Goal: Task Accomplishment & Management: Manage account settings

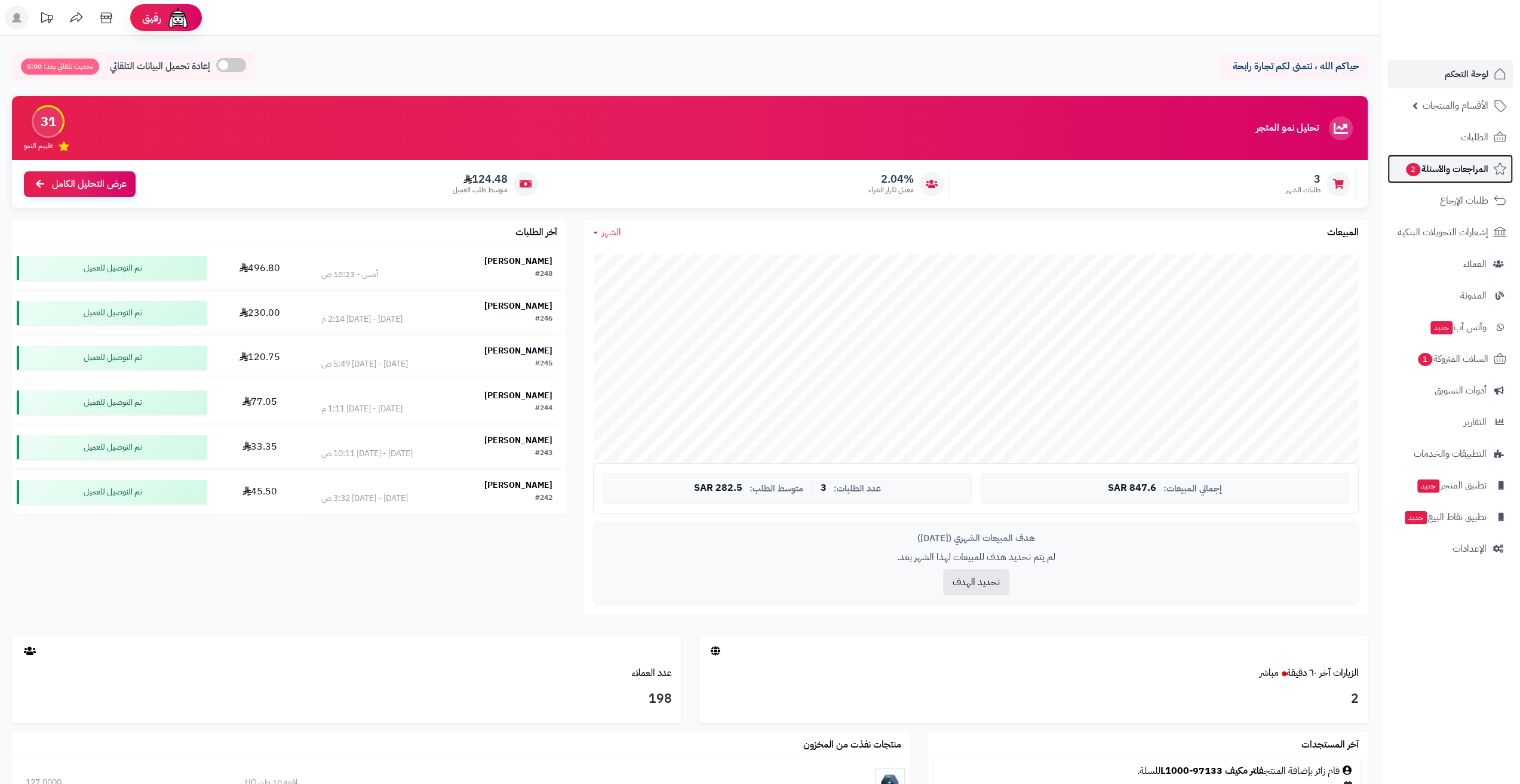
click at [1459, 167] on span "المراجعات والأسئلة 2" at bounding box center [1447, 169] width 84 height 17
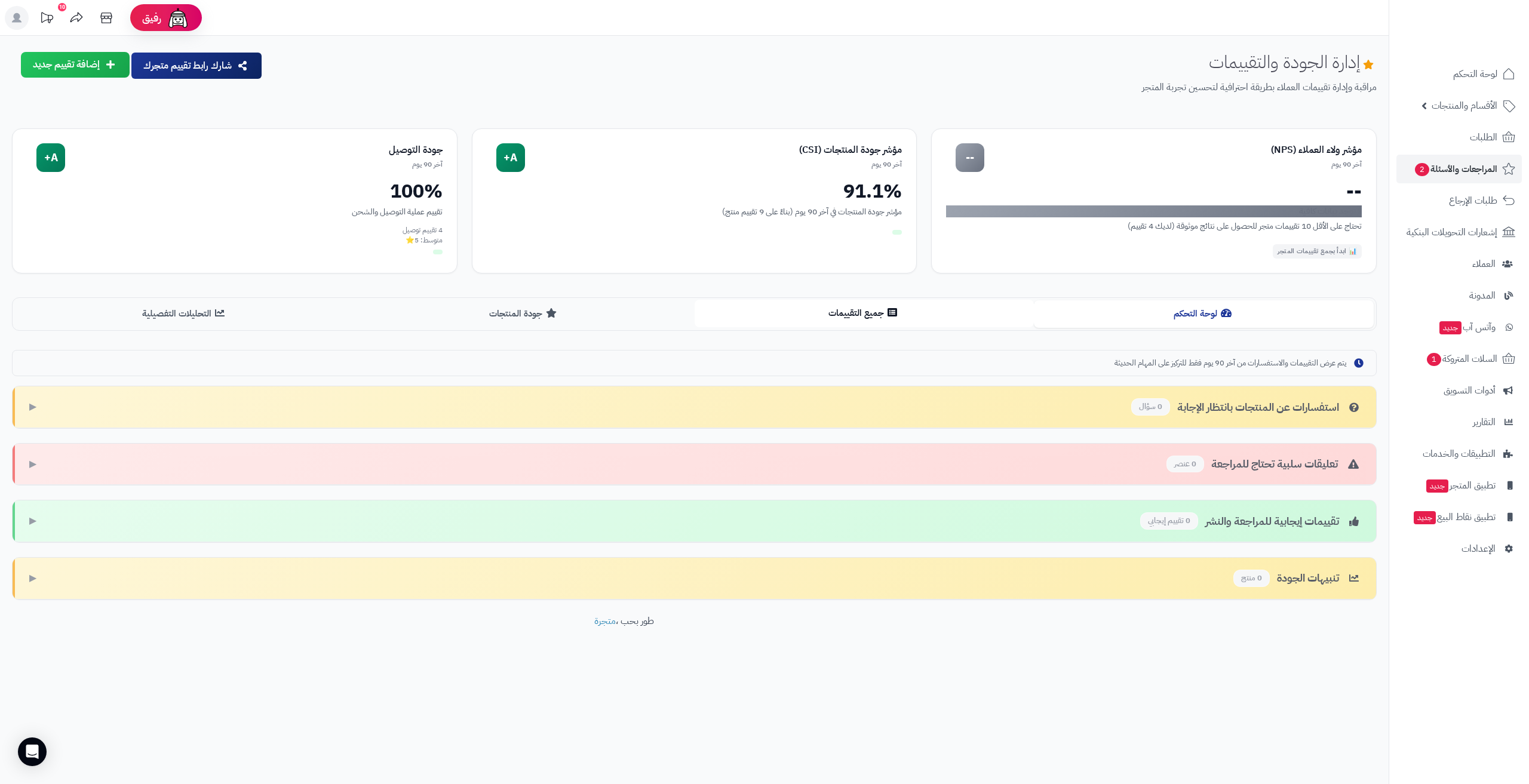
click at [855, 310] on button "جميع التقييمات" at bounding box center [864, 314] width 340 height 27
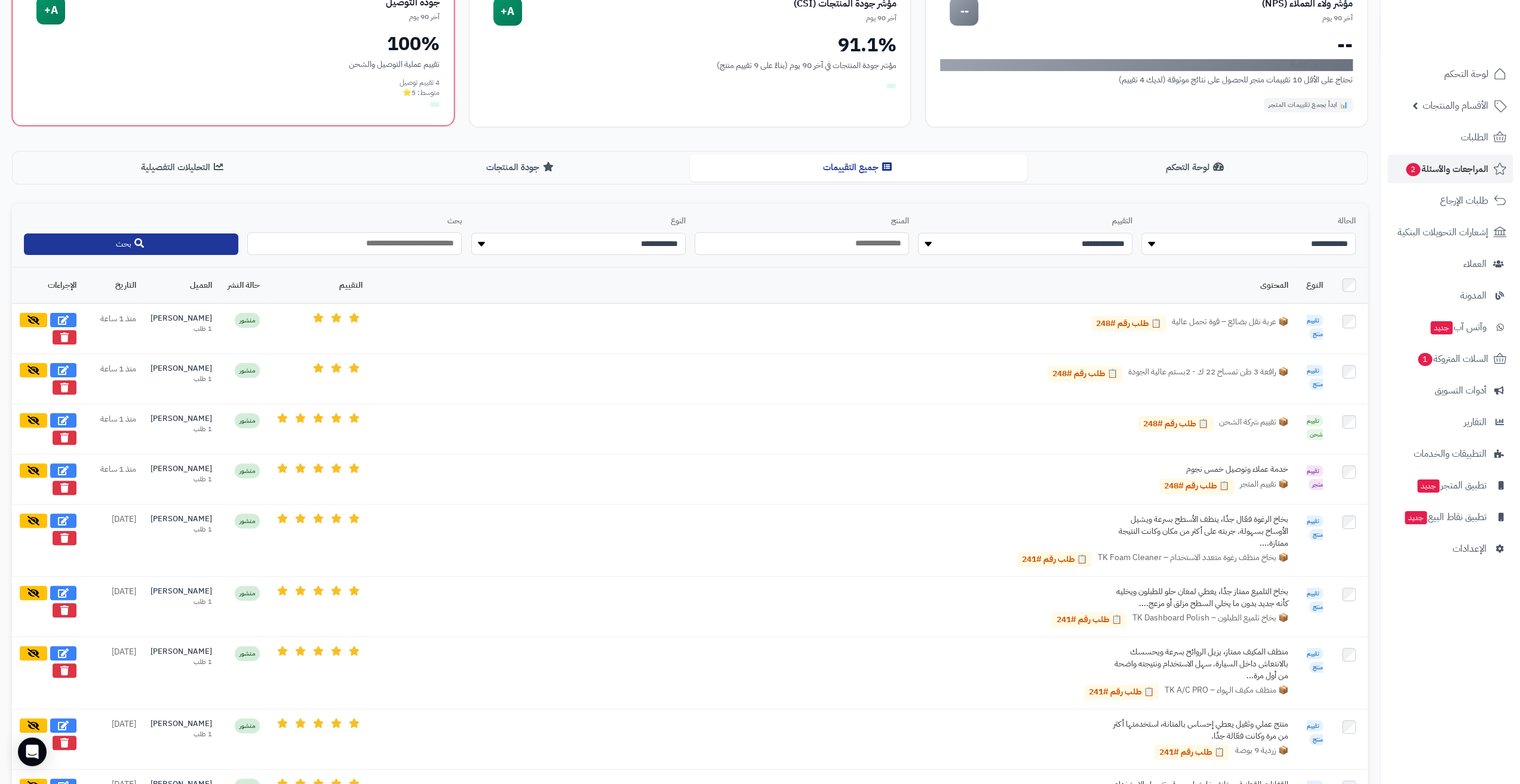
scroll to position [60, 0]
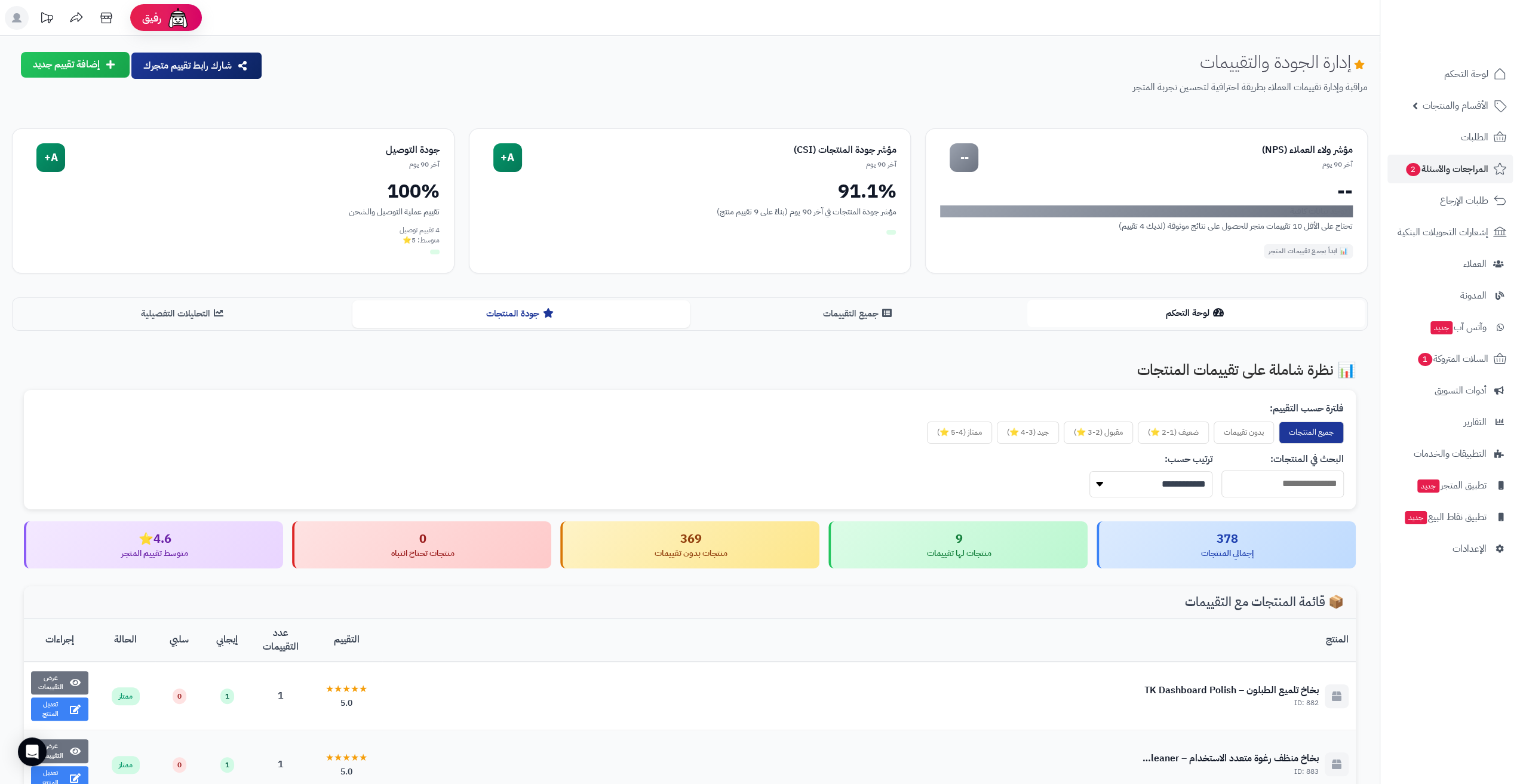
click at [1212, 315] on button "لوحة التحكم" at bounding box center [1196, 314] width 338 height 27
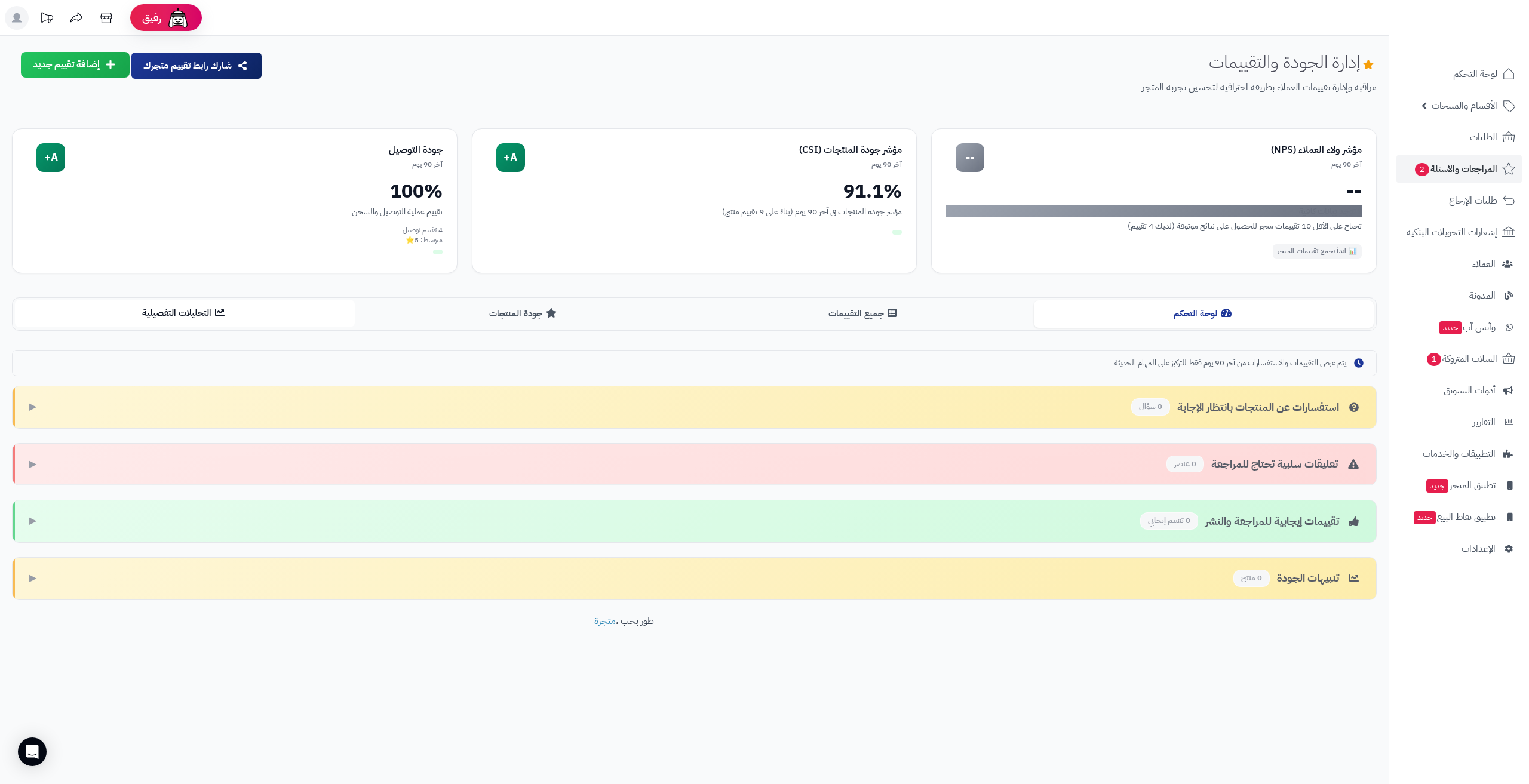
click at [292, 326] on button "التحليلات التفصيلية" at bounding box center [184, 314] width 340 height 27
